Goal: Navigation & Orientation: Find specific page/section

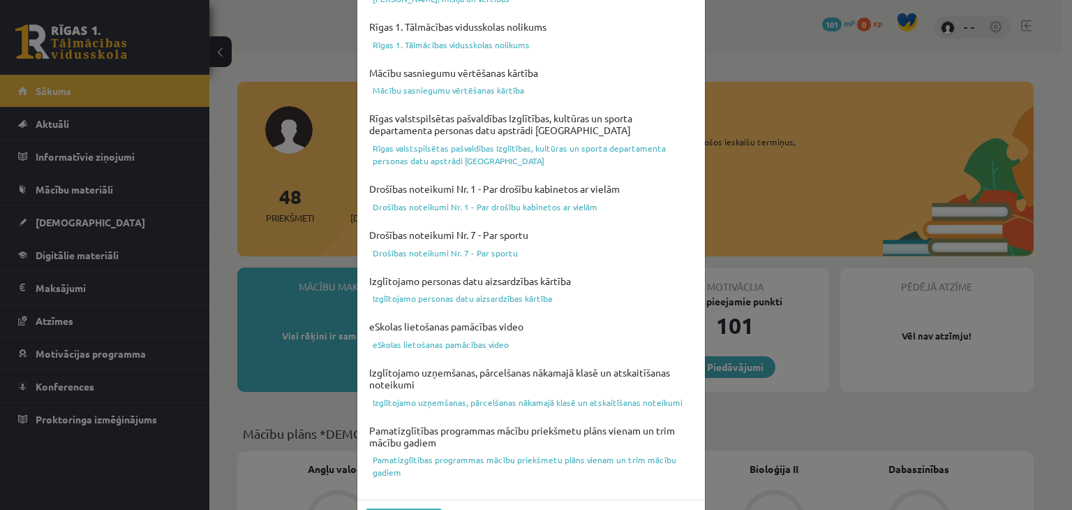
scroll to position [496, 0]
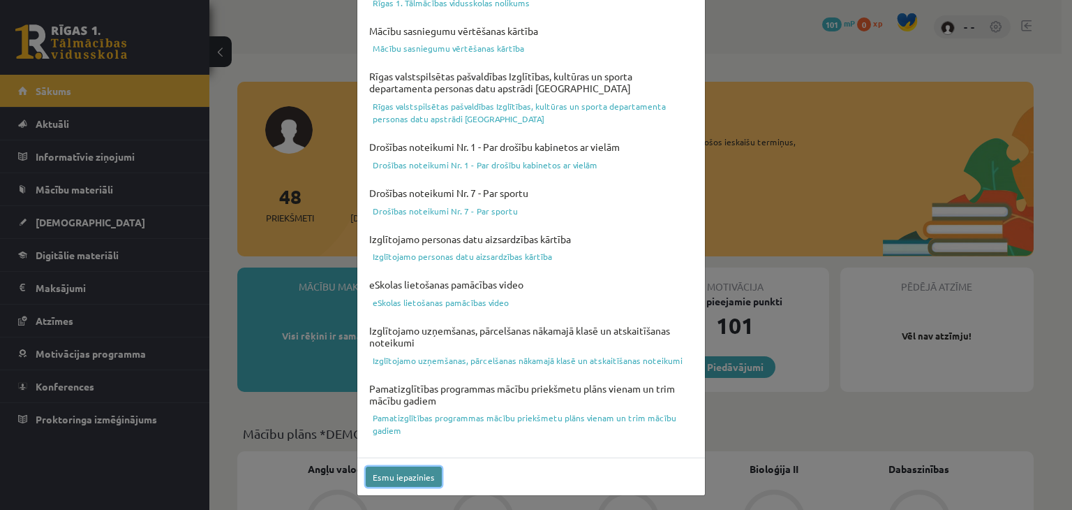
click at [411, 475] on button "Esmu iepazinies" at bounding box center [404, 476] width 76 height 20
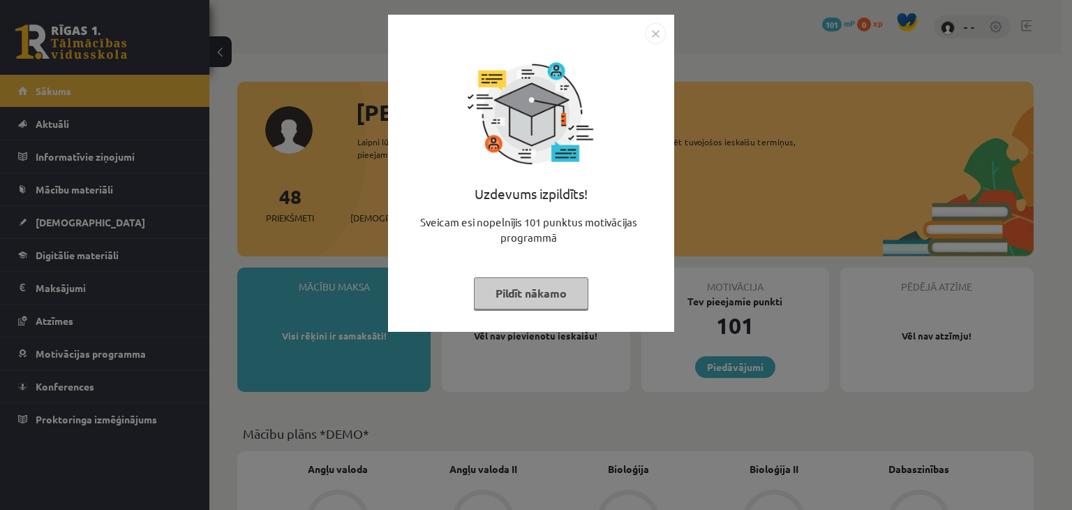
click at [655, 29] on img "Close" at bounding box center [655, 33] width 21 height 21
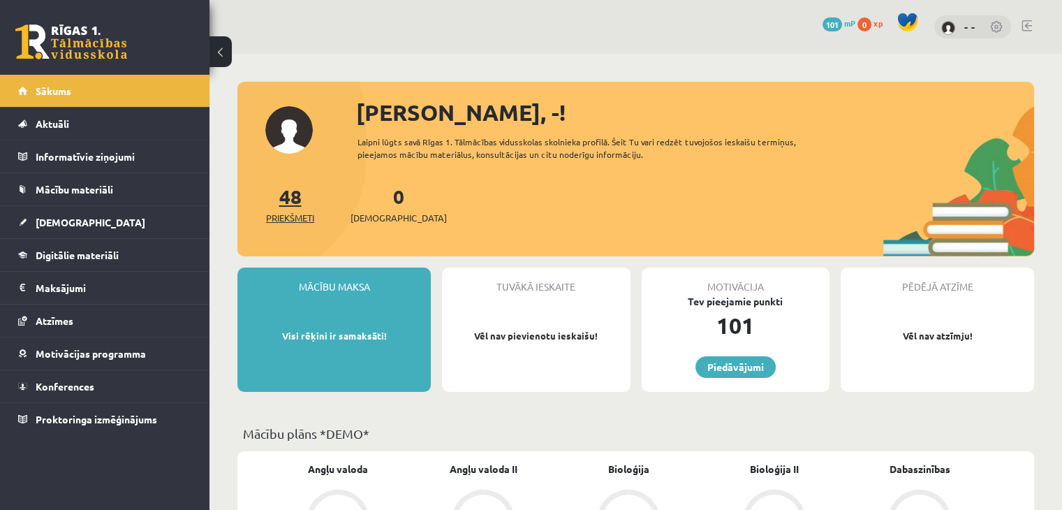
click at [290, 198] on link "48 Priekšmeti" at bounding box center [290, 204] width 48 height 41
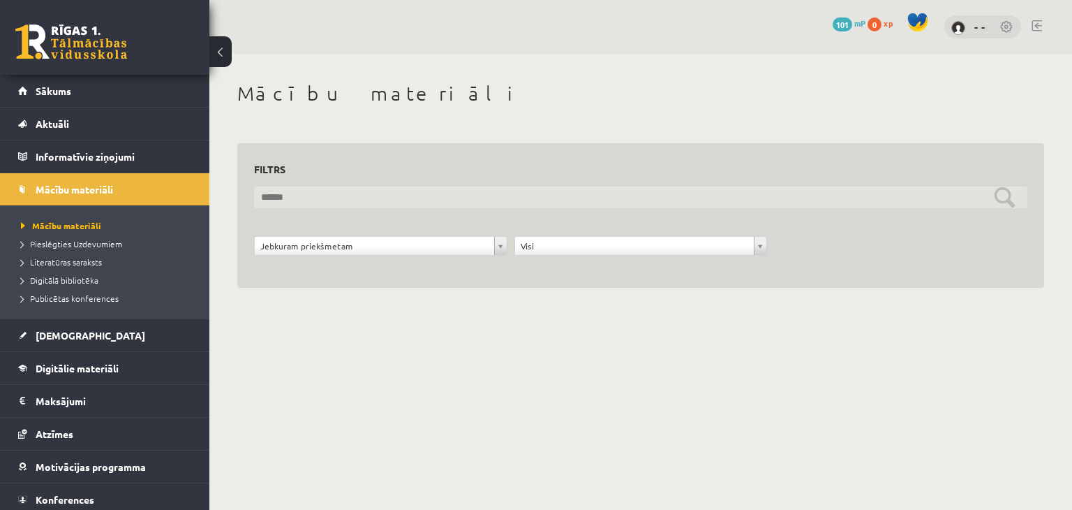
click at [447, 197] on input "text" at bounding box center [640, 197] width 773 height 22
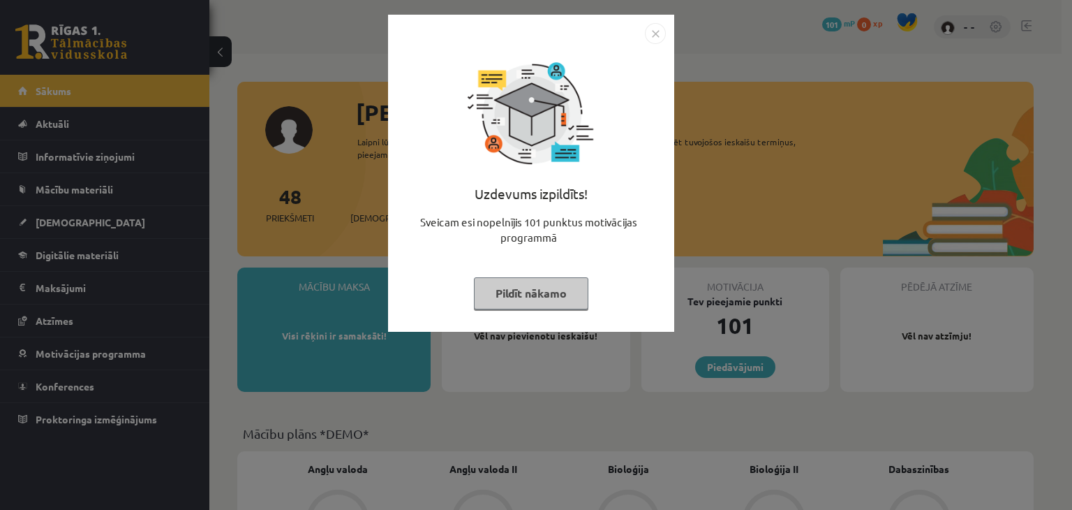
click at [572, 305] on button "Pildīt nākamo" at bounding box center [531, 293] width 114 height 32
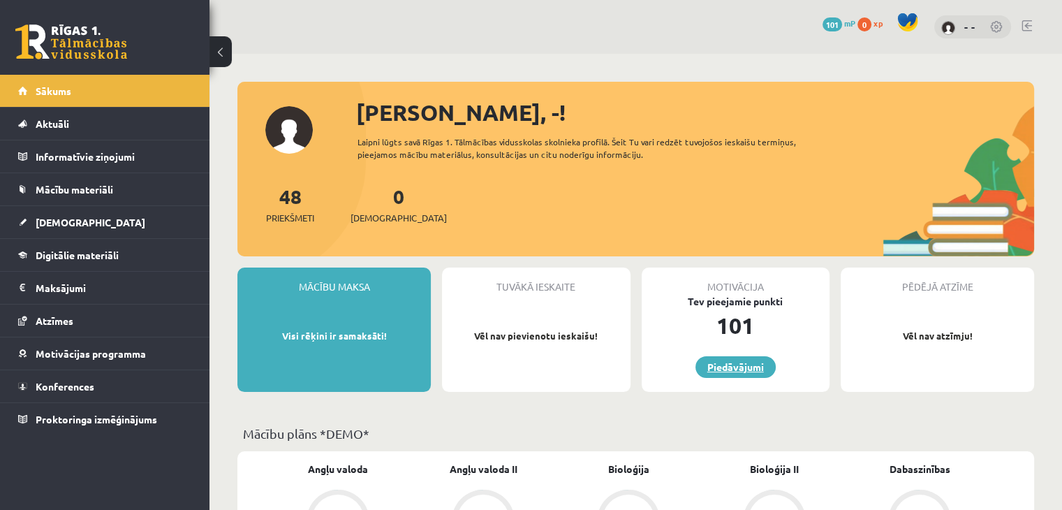
click at [746, 366] on link "Piedāvājumi" at bounding box center [735, 367] width 80 height 22
